Goal: Navigation & Orientation: Find specific page/section

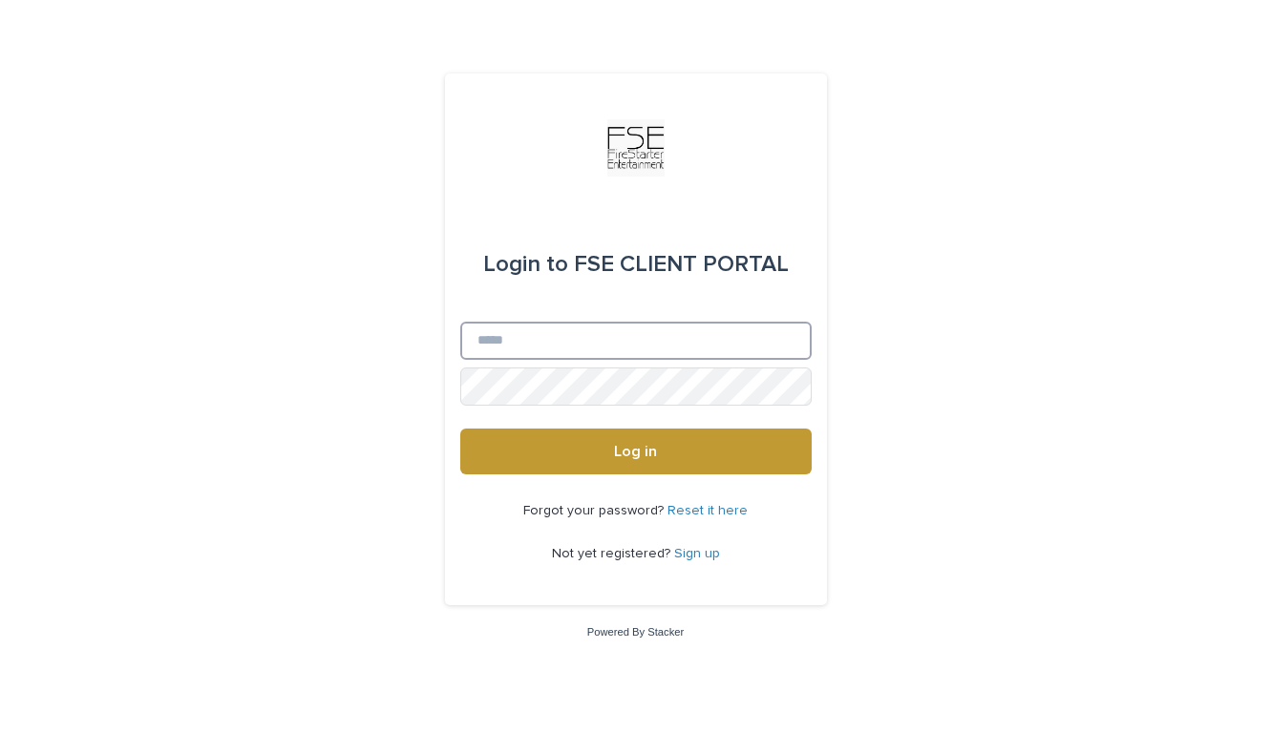
type input "**********"
click at [635, 453] on button "Log in" at bounding box center [635, 452] width 351 height 46
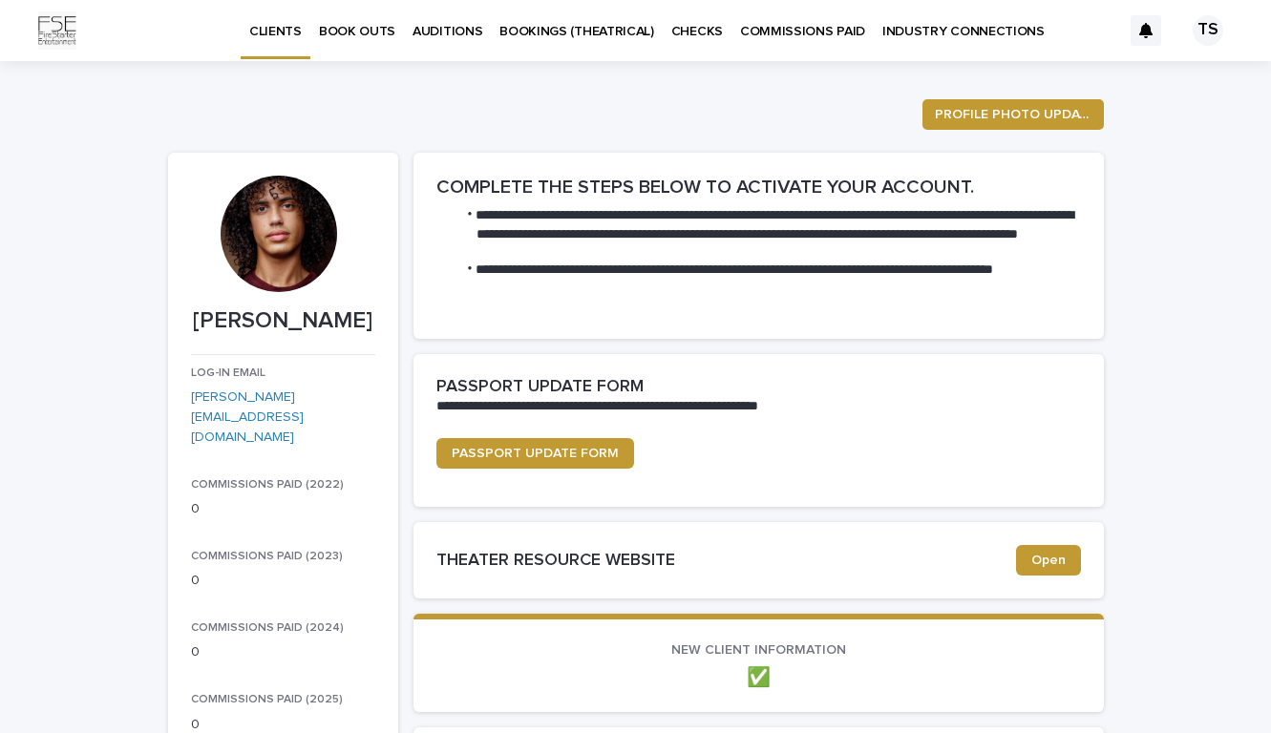
click at [533, 31] on p "BOOKINGS (THEATRICAL)" at bounding box center [576, 20] width 155 height 40
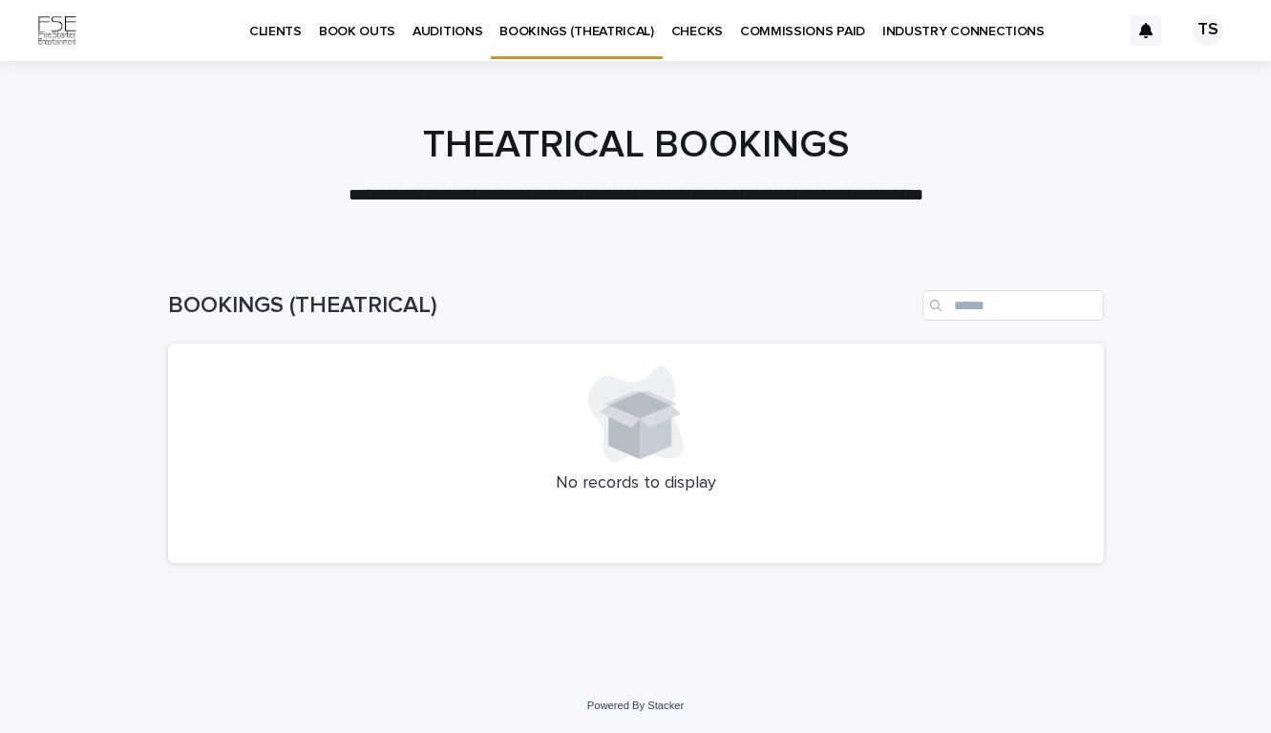
click at [433, 39] on link "AUDITIONS" at bounding box center [447, 29] width 87 height 59
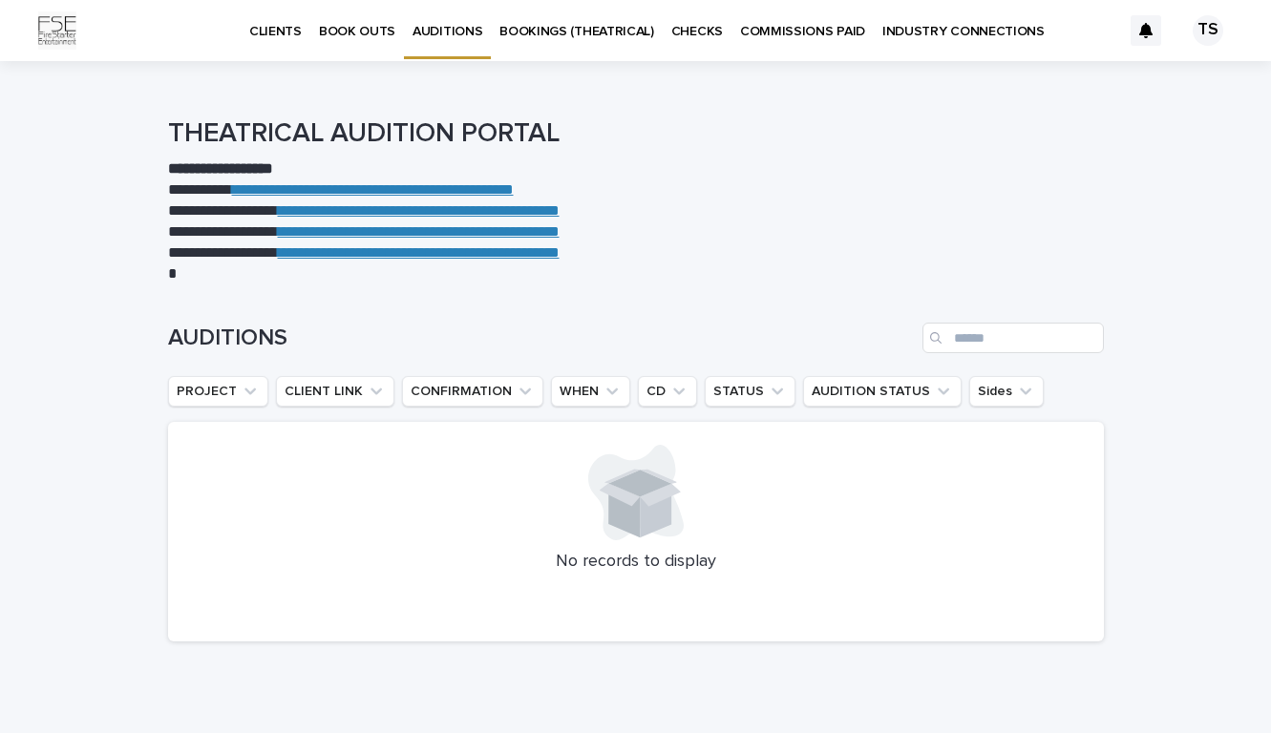
click at [382, 37] on p "BOOK OUTS" at bounding box center [357, 20] width 76 height 40
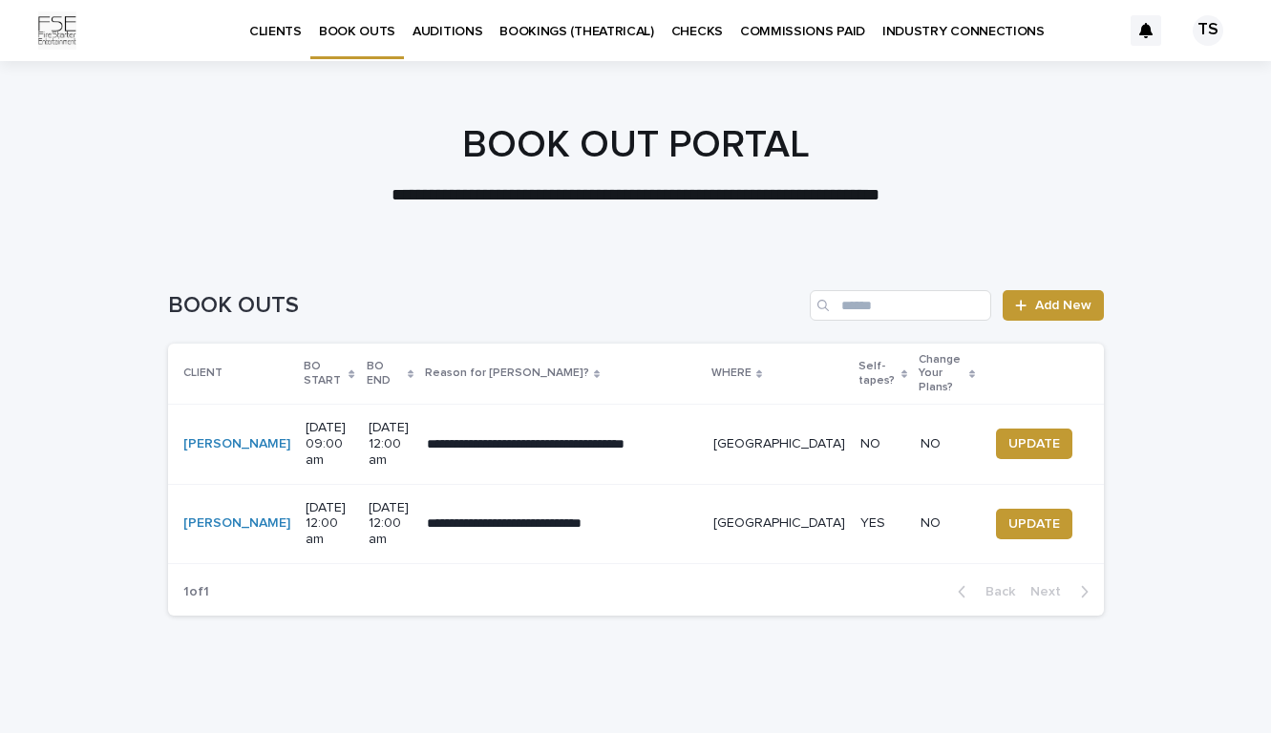
click at [314, 44] on link "BOOK OUTS" at bounding box center [357, 28] width 94 height 56
click at [1208, 14] on div "TS" at bounding box center [1181, 30] width 102 height 80
click at [1208, 27] on div "TS" at bounding box center [1207, 30] width 31 height 31
click at [272, 30] on div at bounding box center [635, 30] width 1271 height 61
click at [302, 28] on div "CLIENTS" at bounding box center [276, 20] width 70 height 40
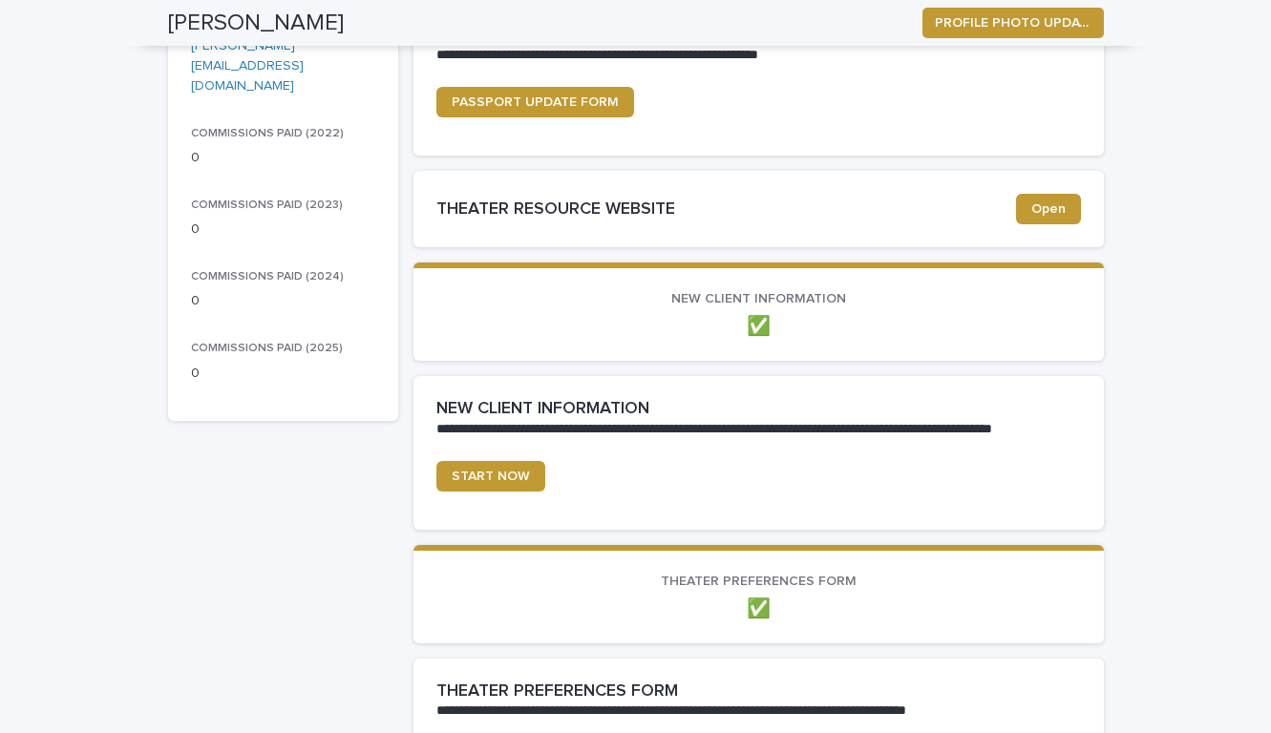
scroll to position [314, 0]
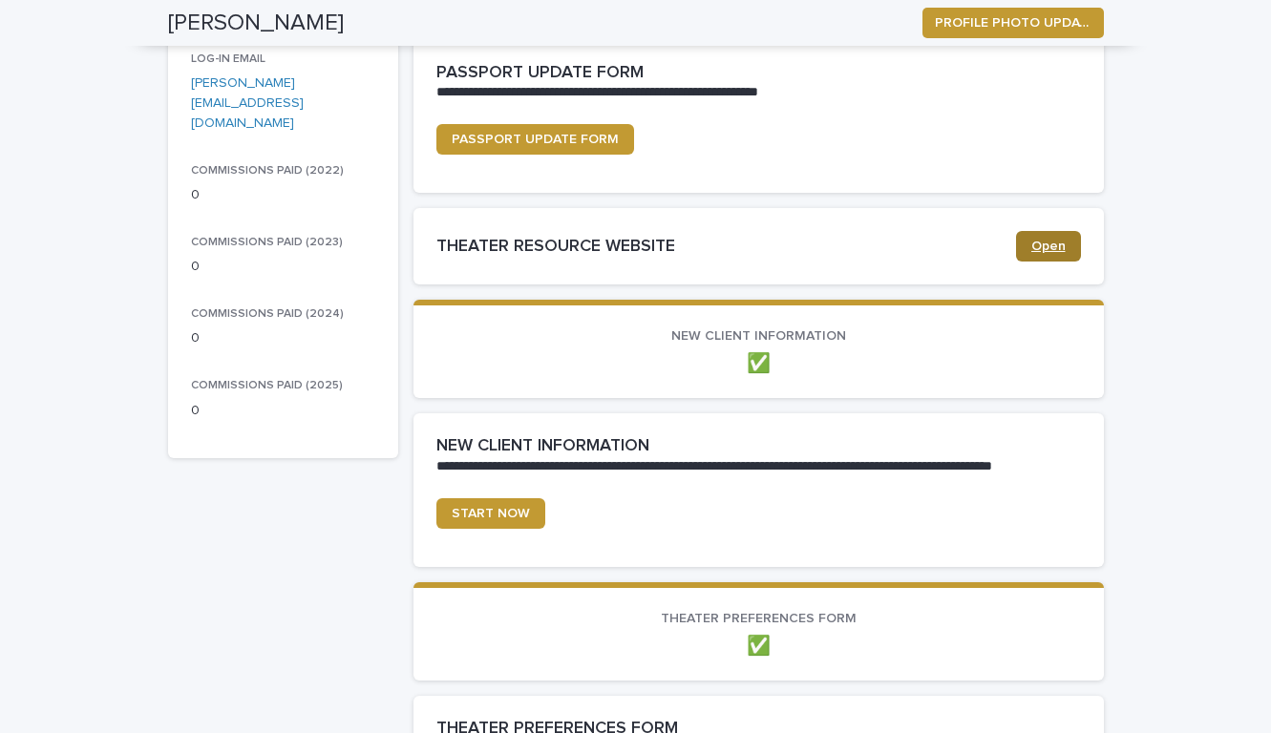
click at [1050, 246] on span "Open" at bounding box center [1048, 246] width 34 height 13
